Goal: Task Accomplishment & Management: Manage account settings

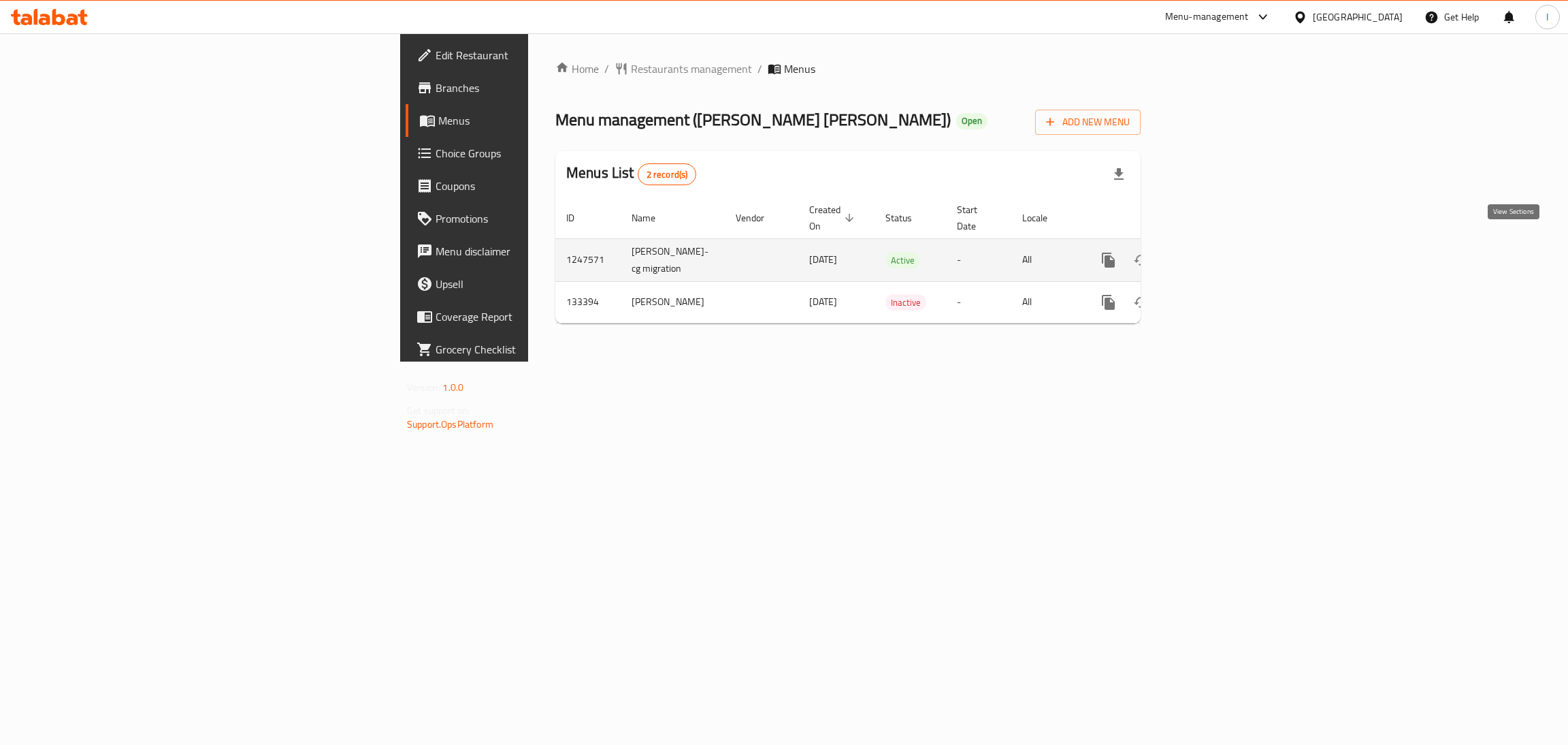
click at [1215, 252] on icon "enhanced table" at bounding box center [1207, 260] width 16 height 16
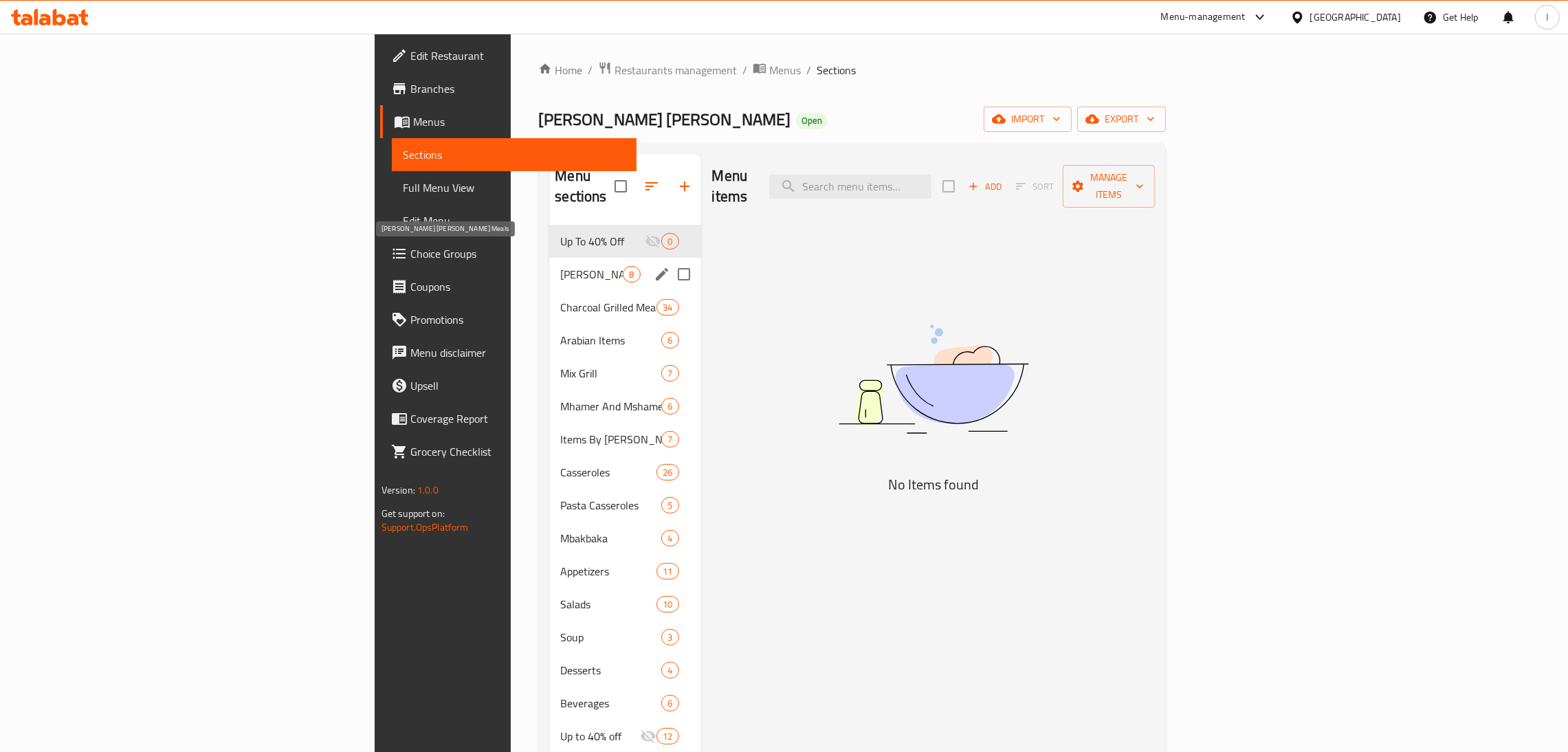
click at [560, 266] on span "[PERSON_NAME] [PERSON_NAME] Meals" at bounding box center [591, 274] width 63 height 17
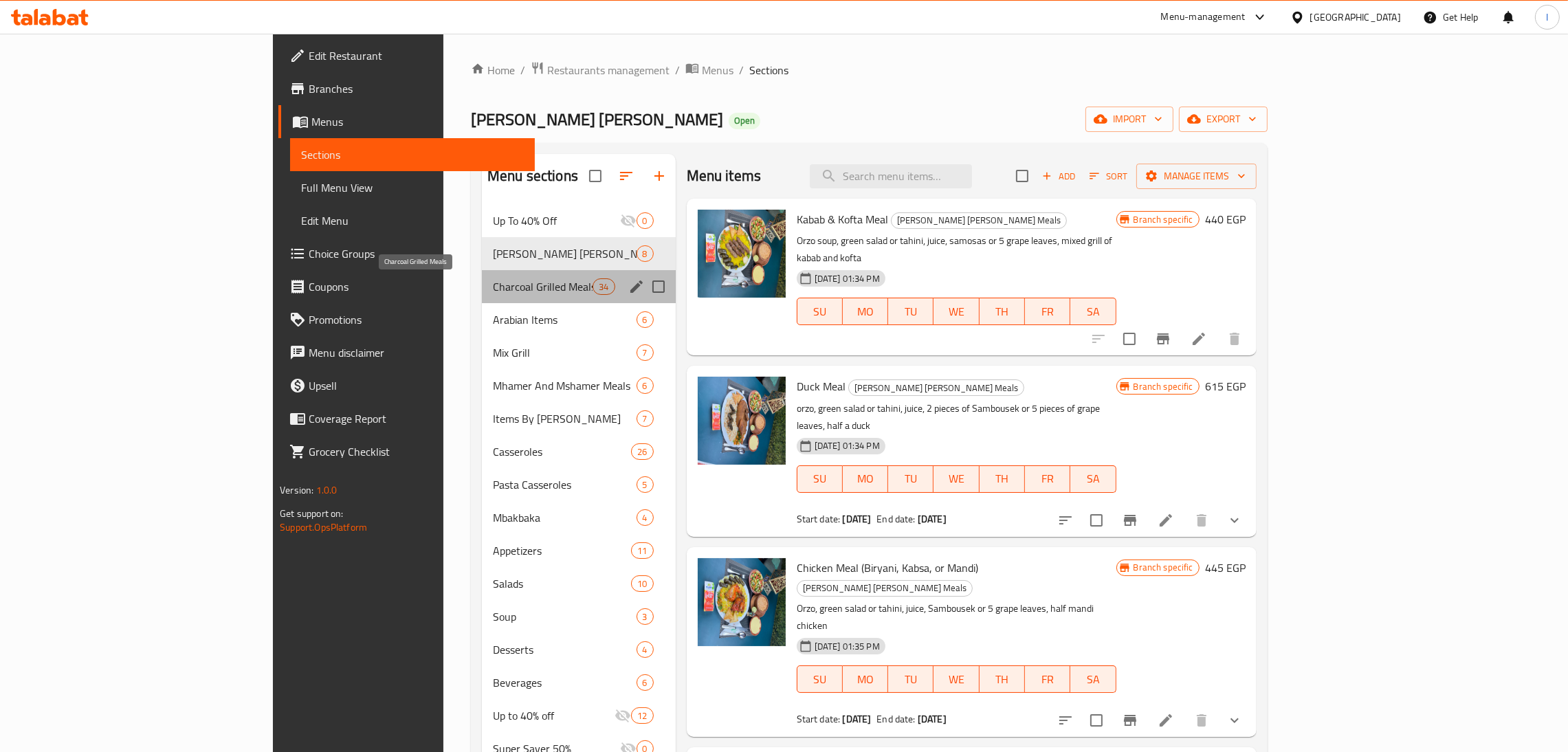
click at [493, 280] on span "Charcoal Grilled Meals" at bounding box center [542, 286] width 100 height 17
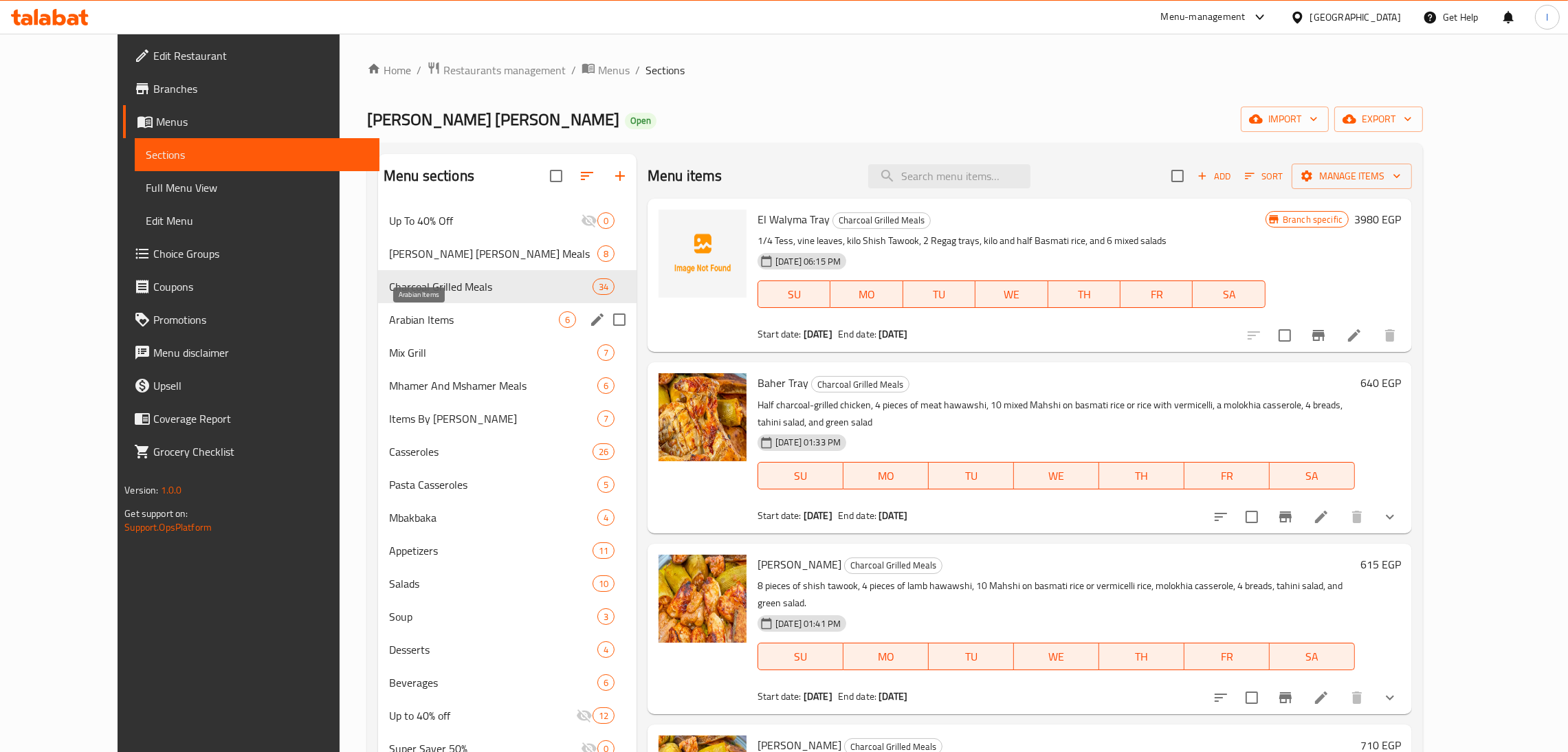
click at [464, 313] on span "Arabian Items" at bounding box center [474, 320] width 169 height 17
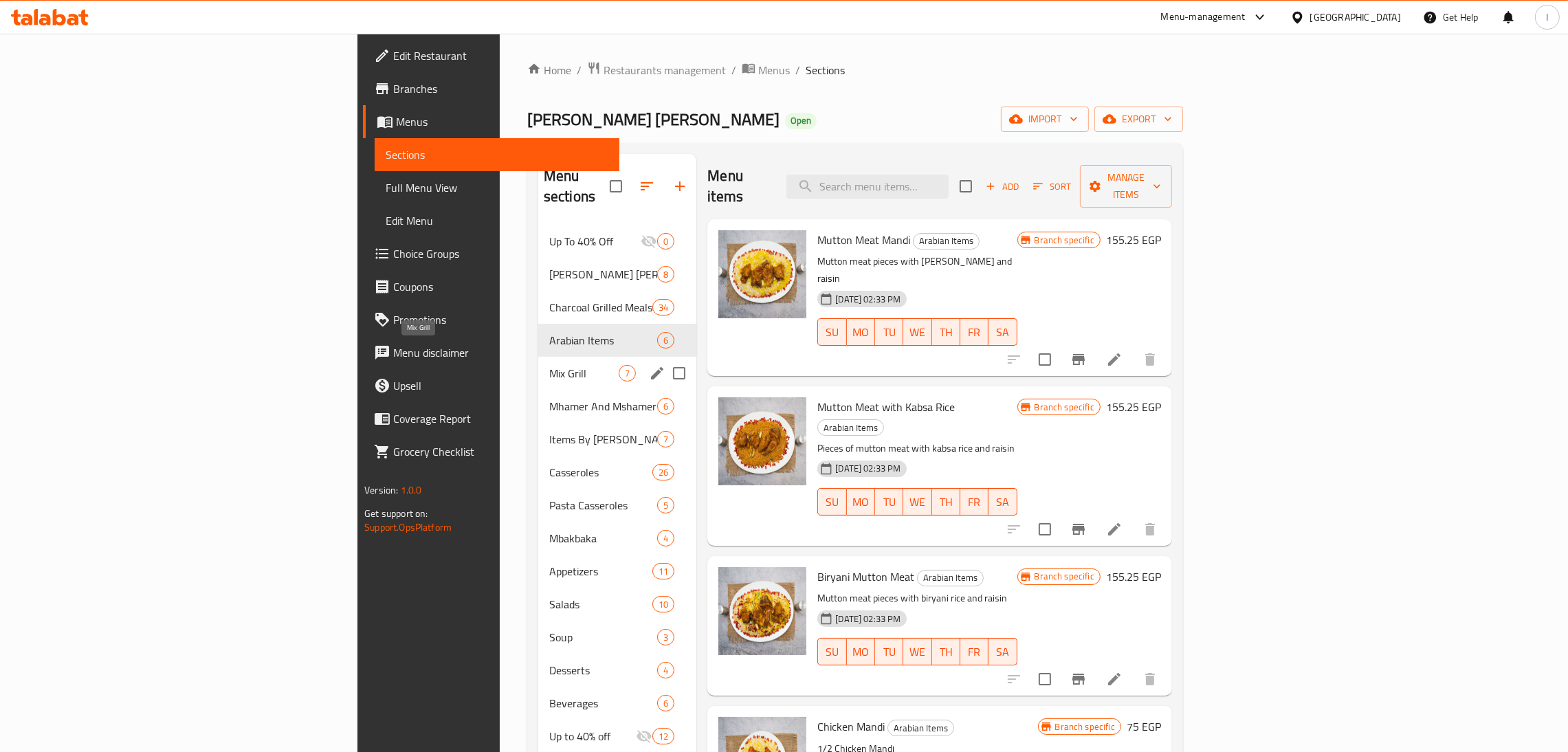
click at [549, 365] on span "Mix Grill" at bounding box center [584, 373] width 70 height 17
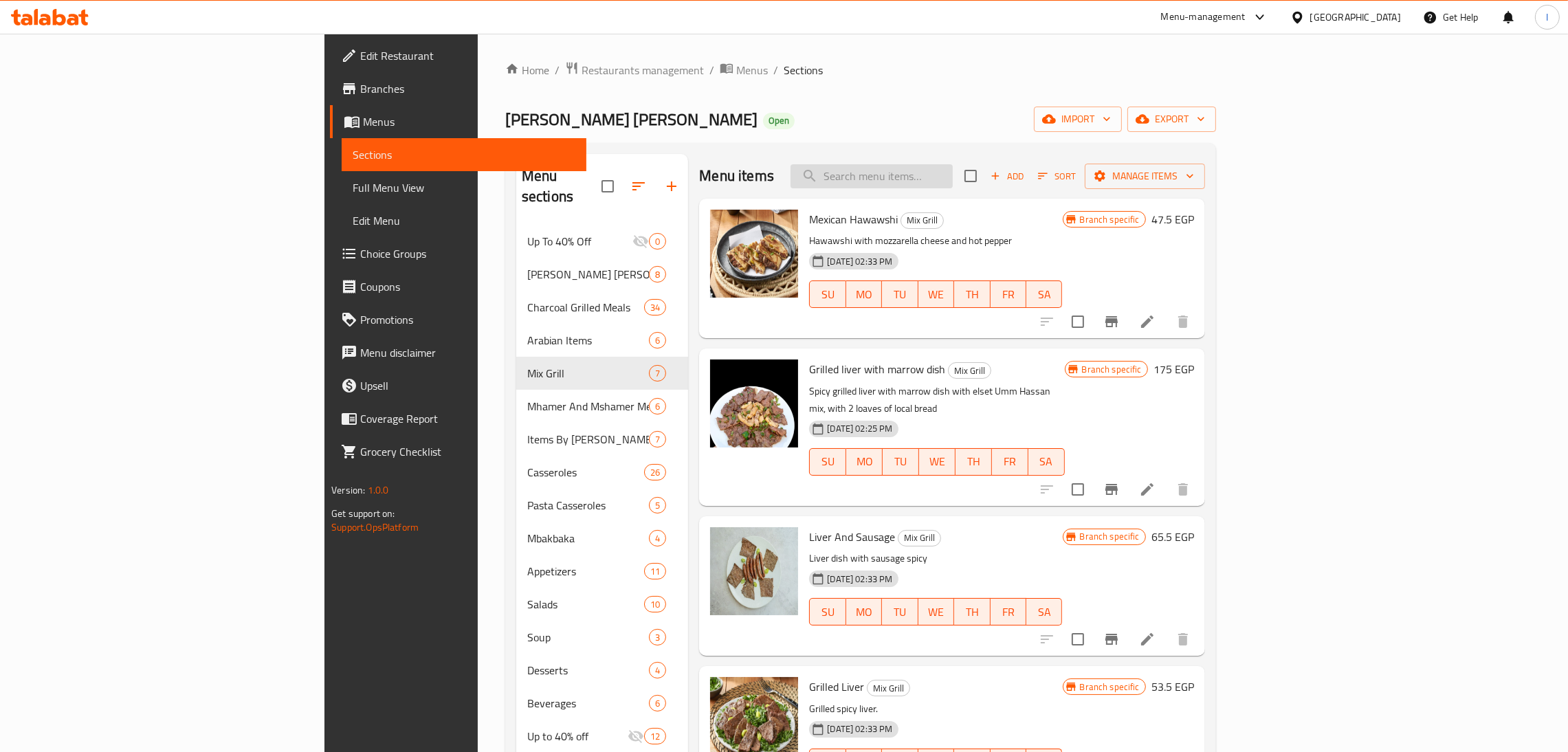
click at [953, 182] on input "search" at bounding box center [872, 176] width 163 height 24
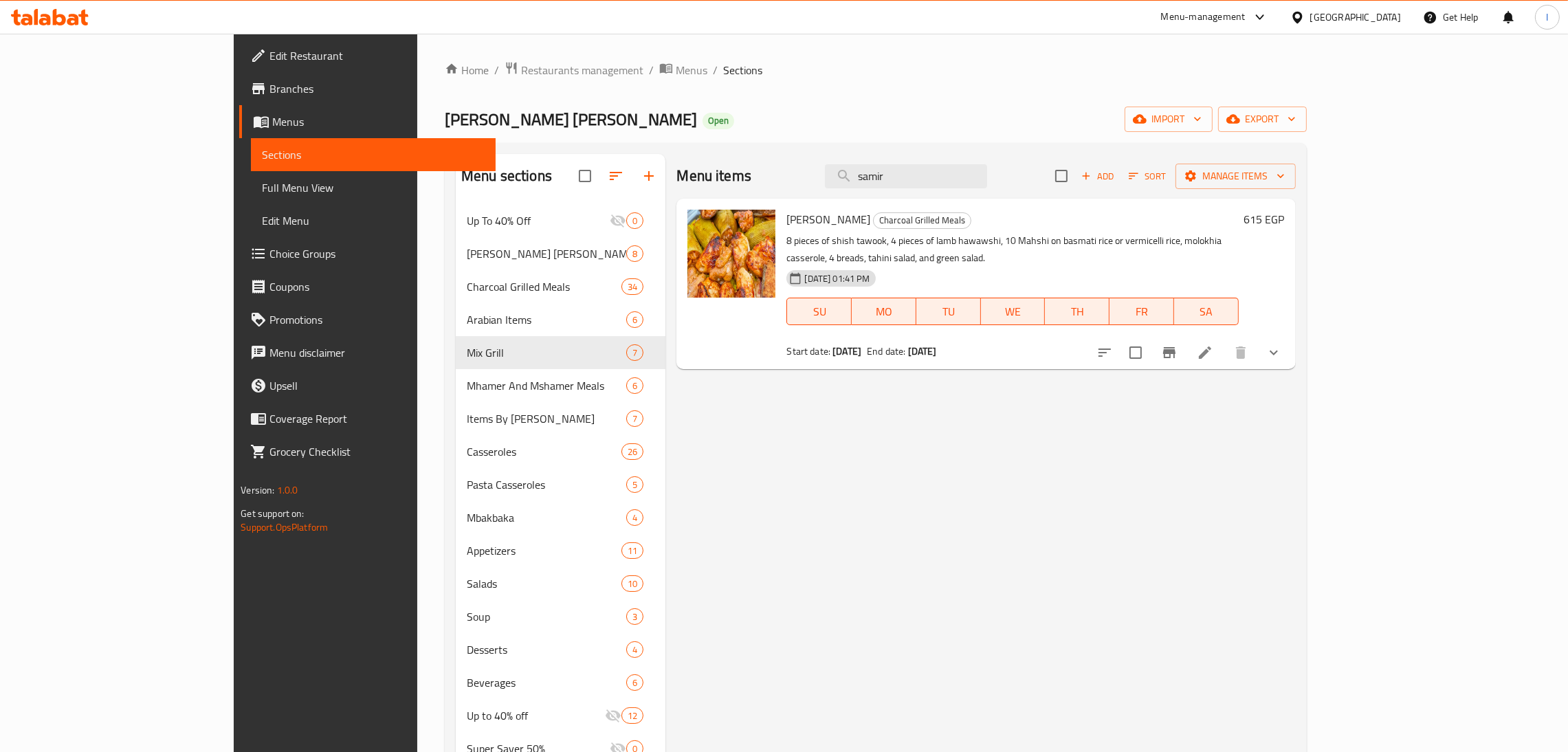
type input "samir"
click at [1224, 340] on li at bounding box center [1205, 353] width 39 height 25
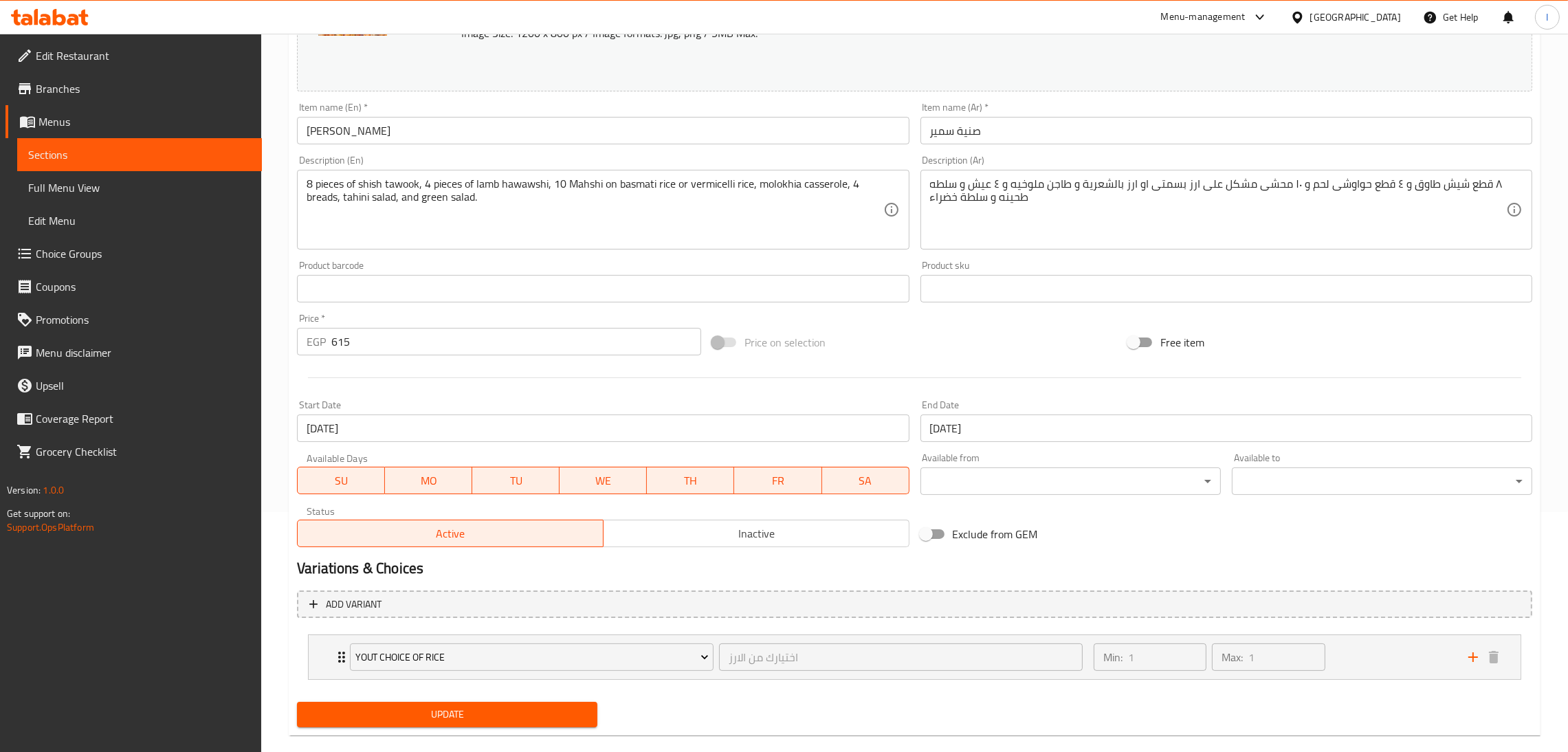
scroll to position [259, 0]
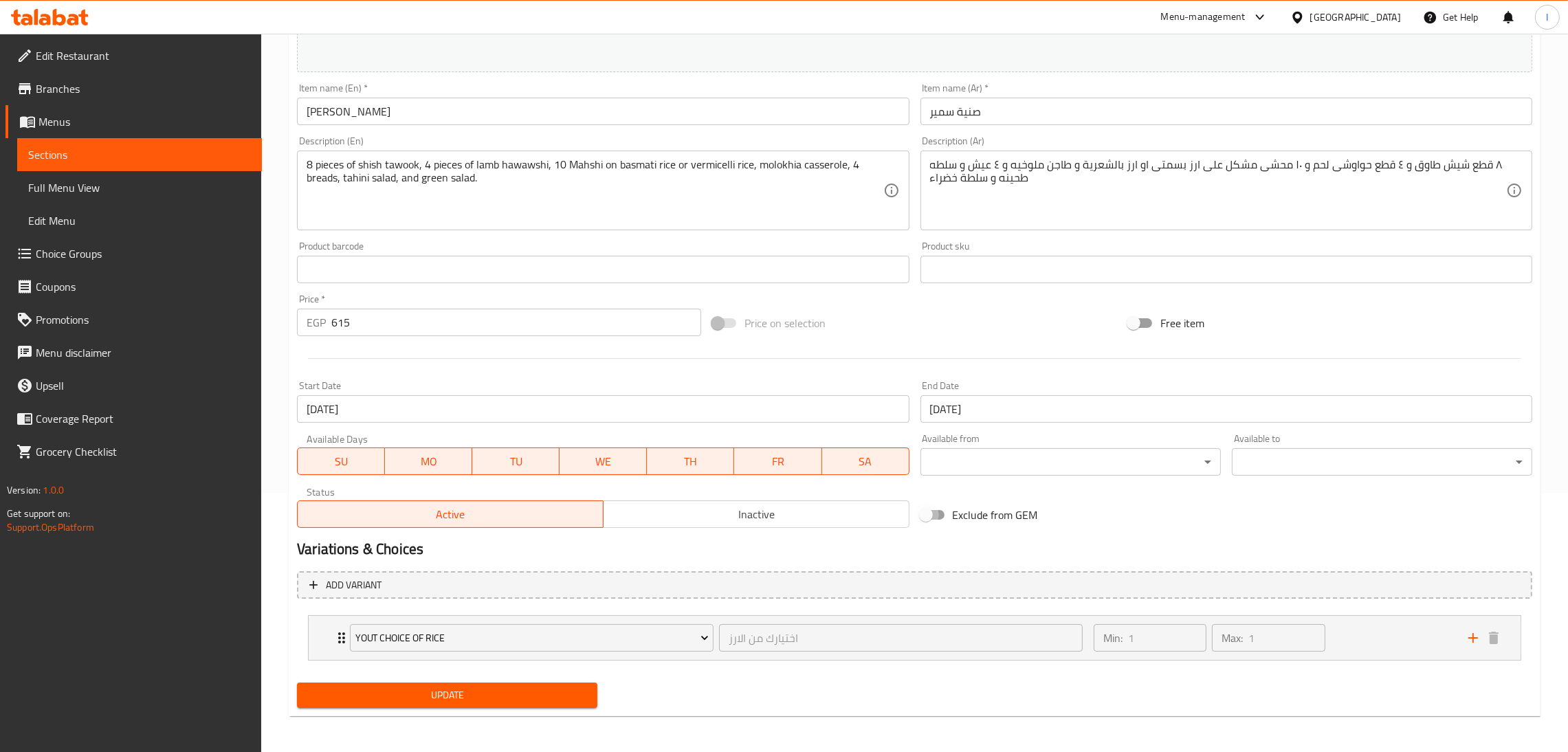
click at [930, 514] on input "Exclude from GEM" at bounding box center [926, 514] width 79 height 26
checkbox input "true"
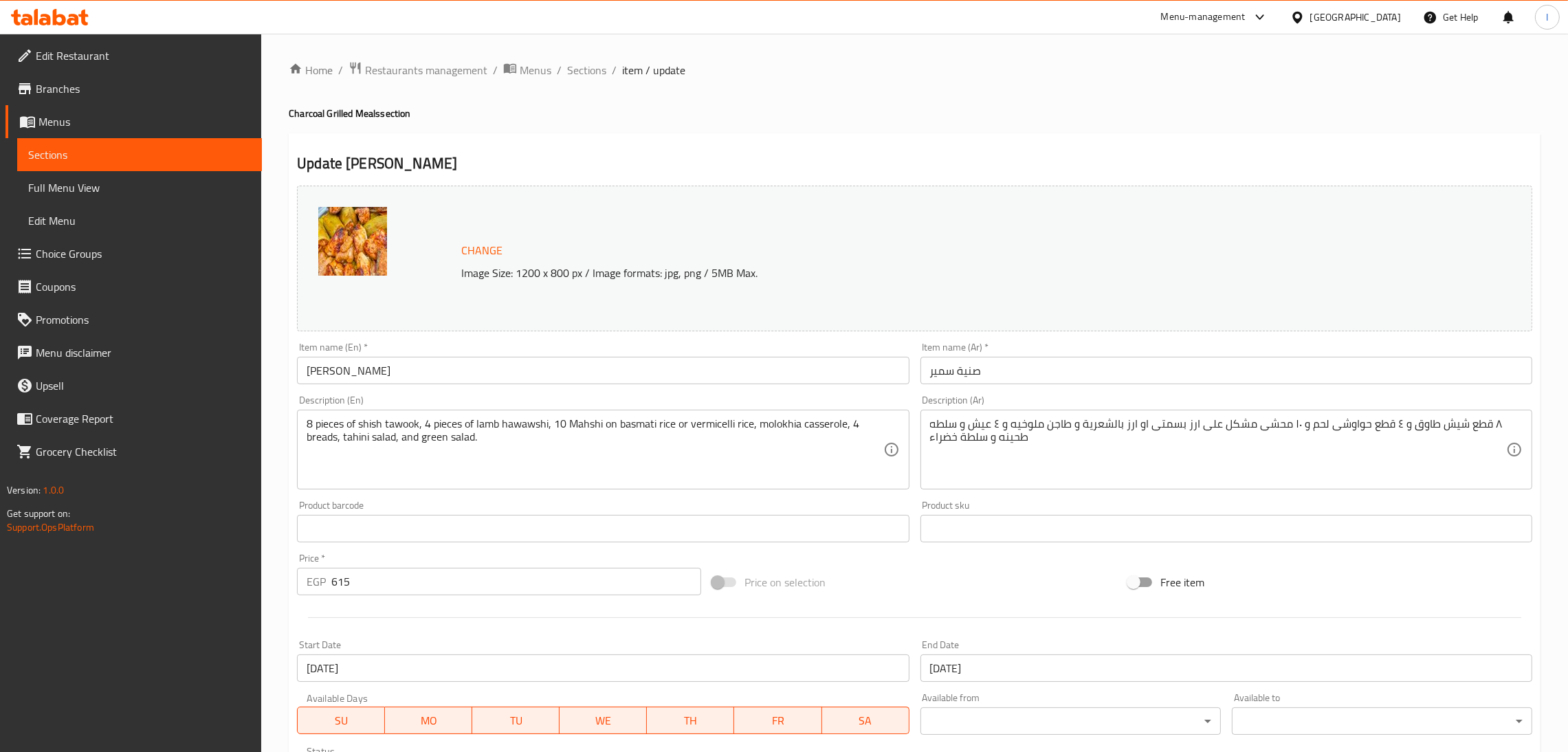
click at [163, 90] on span "Branches" at bounding box center [143, 89] width 215 height 17
